Goal: Check status: Check status

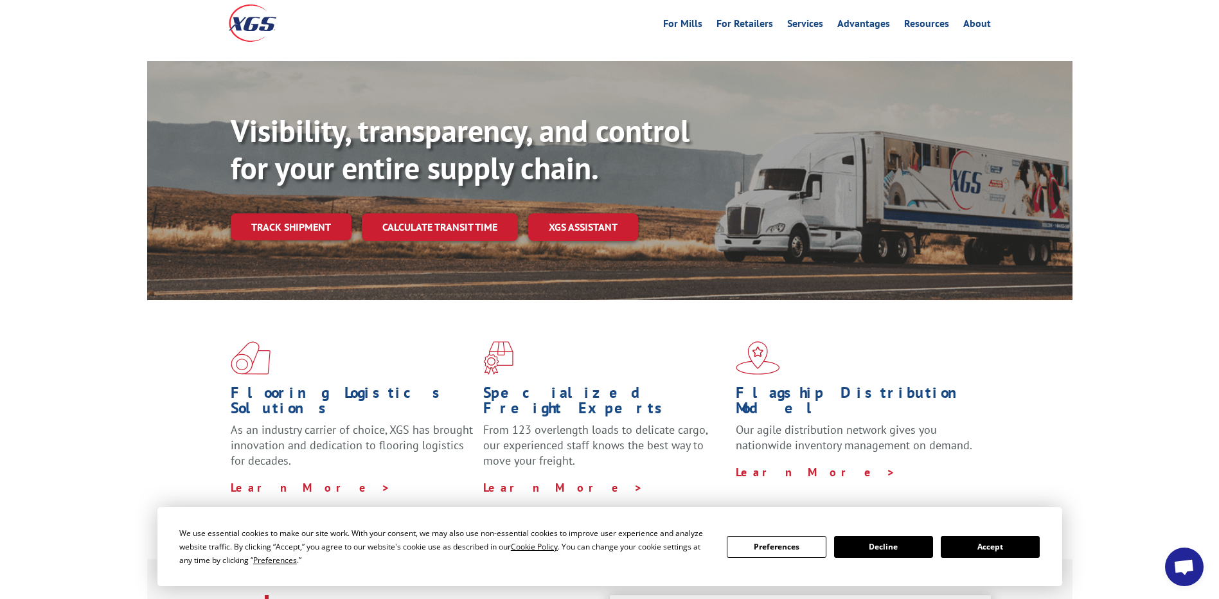
scroll to position [64, 0]
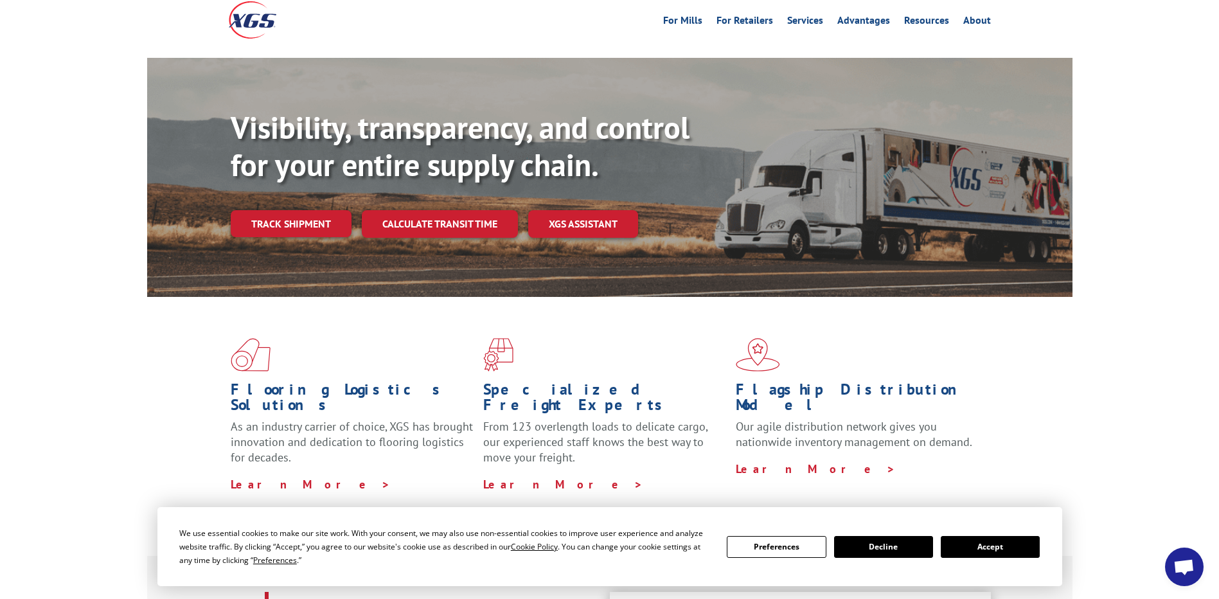
drag, startPoint x: 892, startPoint y: 547, endPoint x: 897, endPoint y: 540, distance: 8.7
click at [894, 543] on button "Decline" at bounding box center [883, 547] width 99 height 22
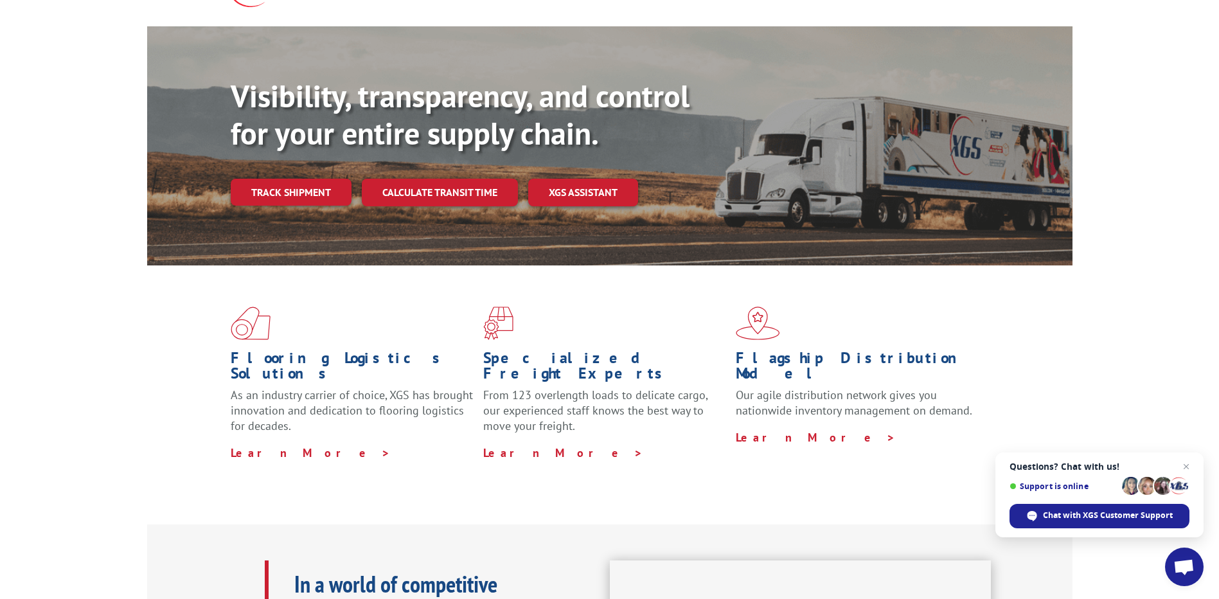
scroll to position [0, 0]
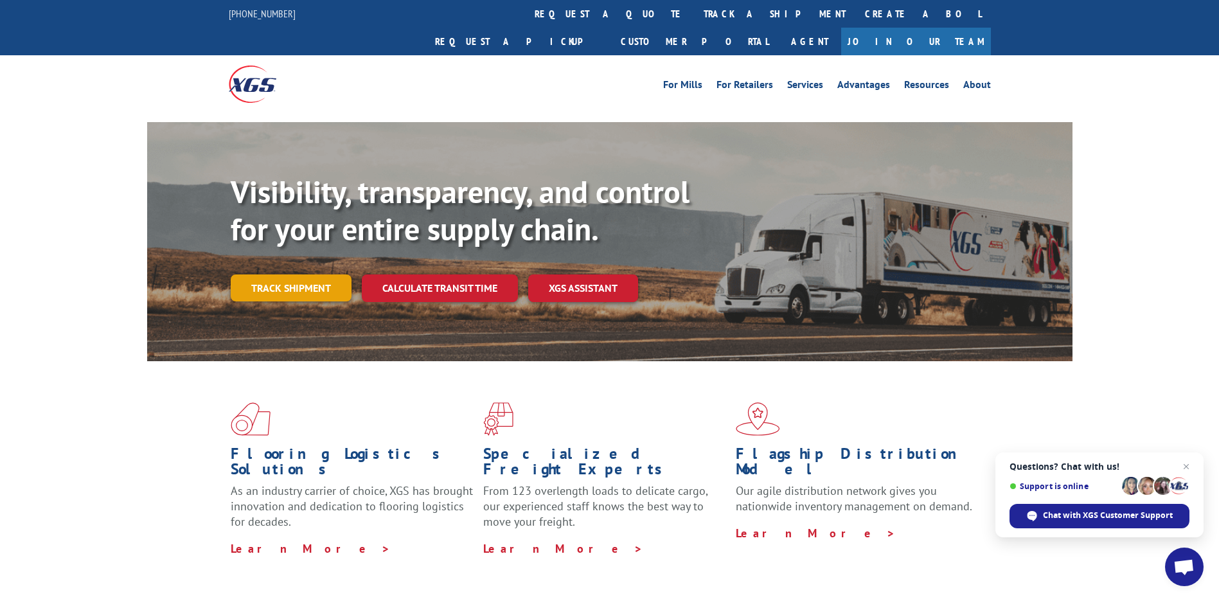
drag, startPoint x: 270, startPoint y: 222, endPoint x: 260, endPoint y: 256, distance: 35.4
click at [269, 227] on div "Visibility, transparency, and control for your entire supply chain. Track shipm…" at bounding box center [652, 262] width 842 height 179
click at [261, 274] on link "Track shipment" at bounding box center [291, 287] width 121 height 27
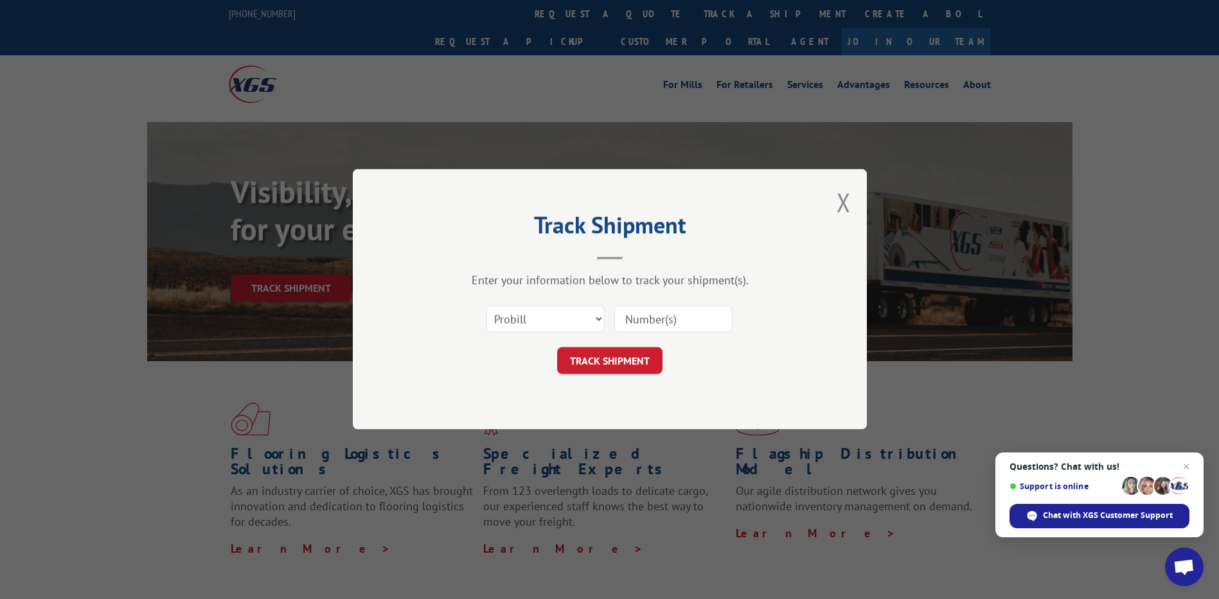
click at [654, 312] on input at bounding box center [673, 319] width 118 height 27
paste input "tracking # 822842144-5"
drag, startPoint x: 658, startPoint y: 323, endPoint x: 509, endPoint y: 366, distance: 155.4
click at [509, 366] on form "Select category... Probill BOL PO tracking # 822842144-5 TRACK SHIPMENT" at bounding box center [610, 336] width 386 height 76
click at [626, 319] on input "822842144-5" at bounding box center [673, 319] width 118 height 27
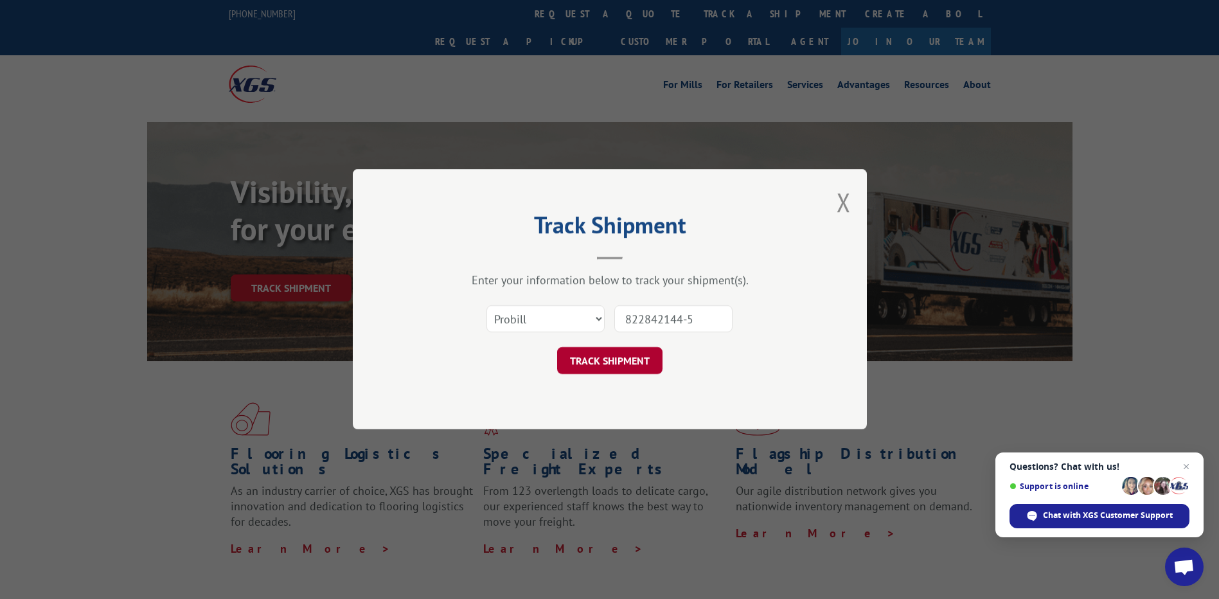
type input "822842144-5"
click at [600, 360] on button "TRACK SHIPMENT" at bounding box center [609, 361] width 105 height 27
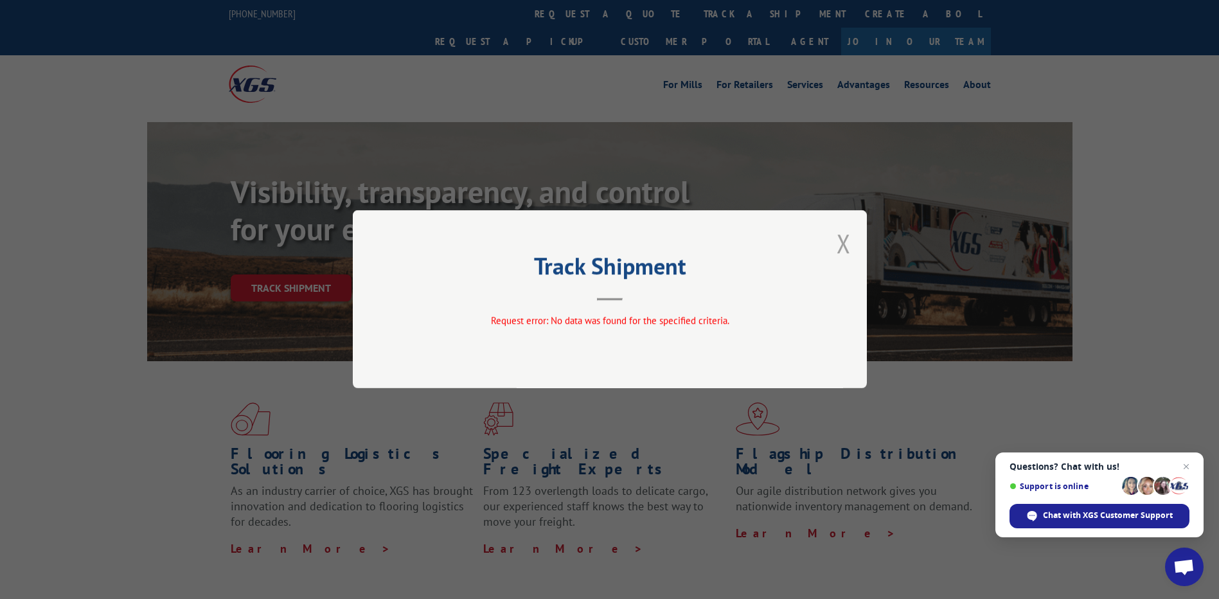
click at [847, 240] on button "Close modal" at bounding box center [844, 243] width 14 height 34
